Goal: Information Seeking & Learning: Compare options

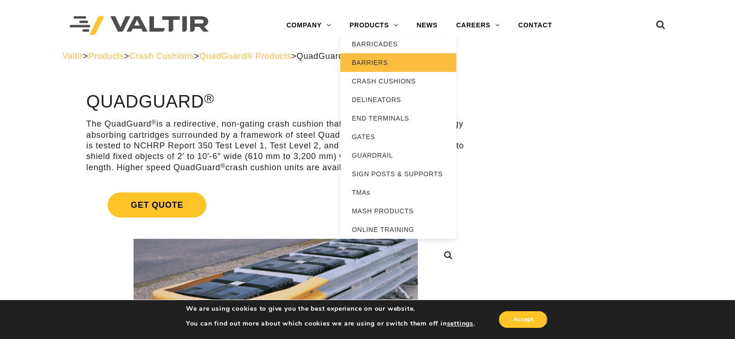
click at [382, 64] on link "BARRIERS" at bounding box center [398, 62] width 116 height 19
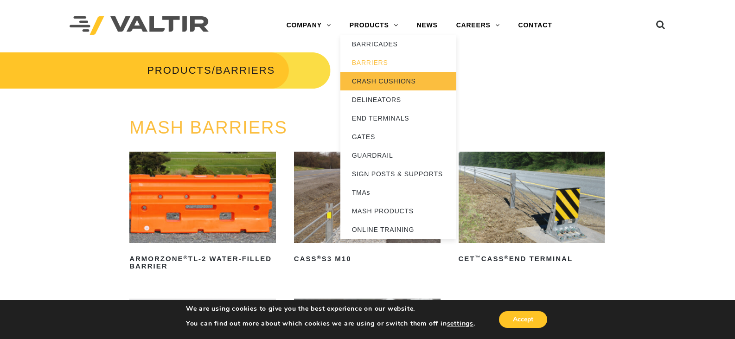
click at [389, 79] on link "CRASH CUSHIONS" at bounding box center [398, 81] width 116 height 19
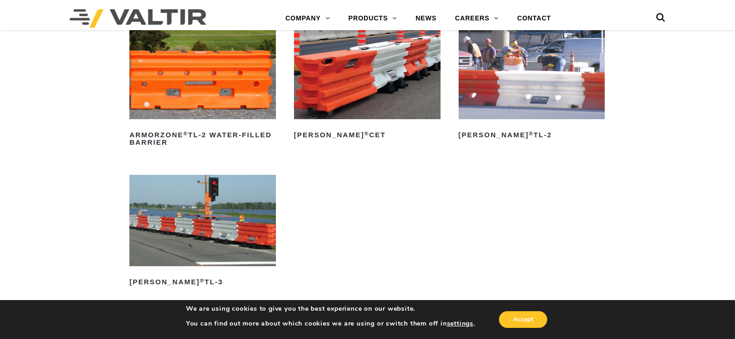
scroll to position [1576, 0]
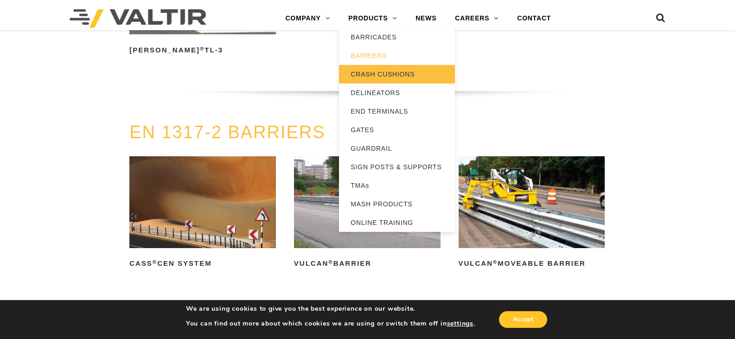
click at [391, 74] on link "CRASH CUSHIONS" at bounding box center [397, 74] width 116 height 19
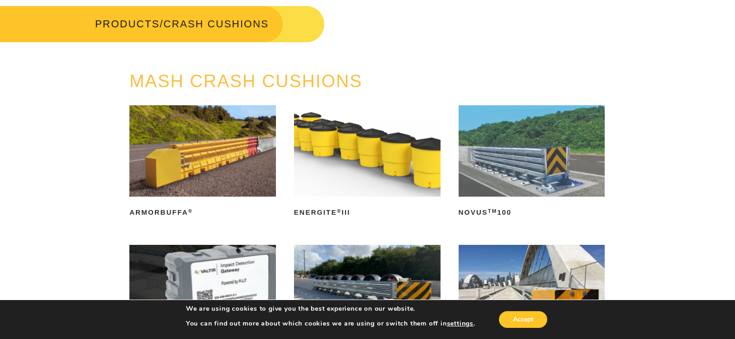
scroll to position [93, 0]
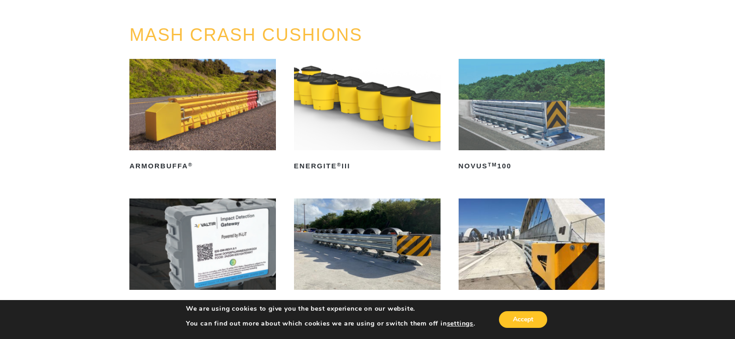
click at [220, 108] on img at bounding box center [202, 104] width 147 height 91
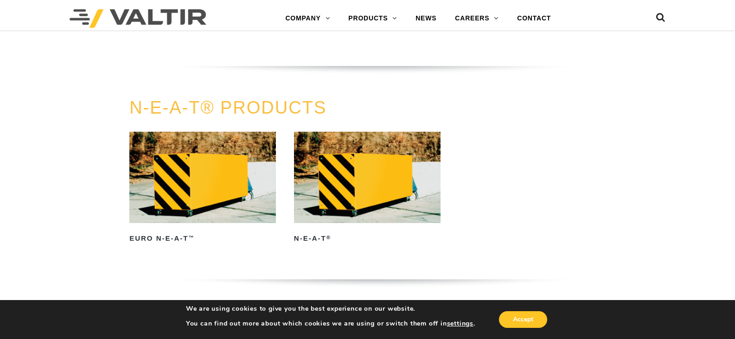
scroll to position [1947, 0]
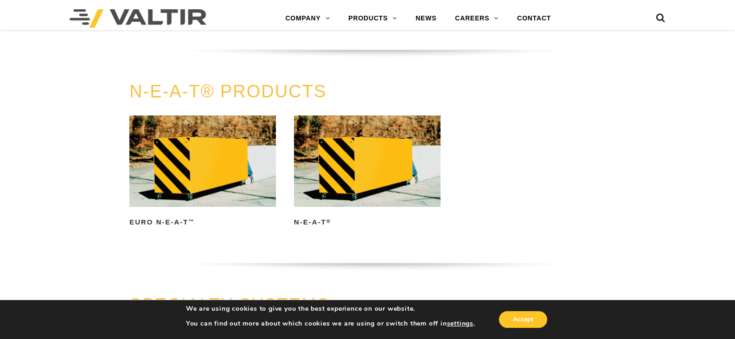
click at [374, 172] on img at bounding box center [367, 160] width 147 height 91
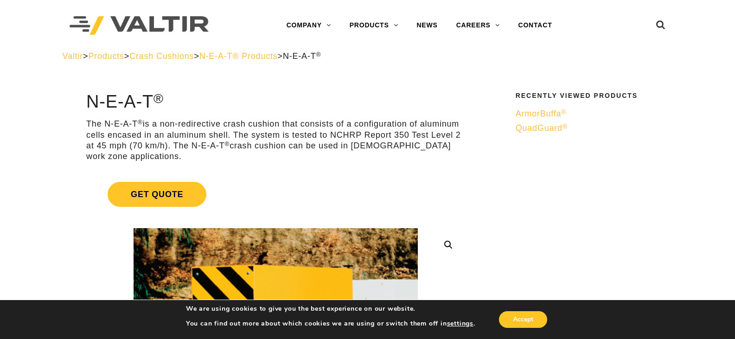
click at [529, 110] on span "ArmorBuffa ®" at bounding box center [541, 113] width 51 height 9
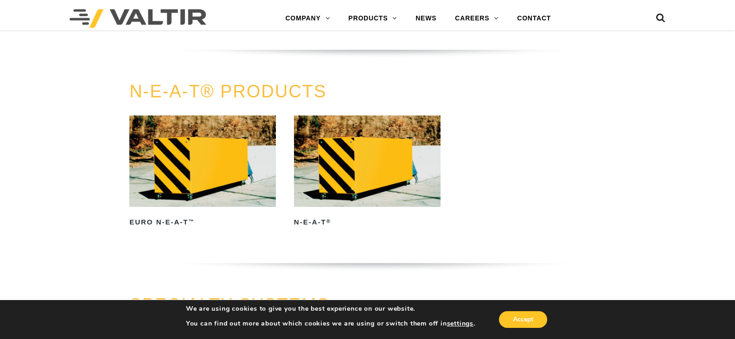
scroll to position [1994, 0]
